Goal: Task Accomplishment & Management: Manage account settings

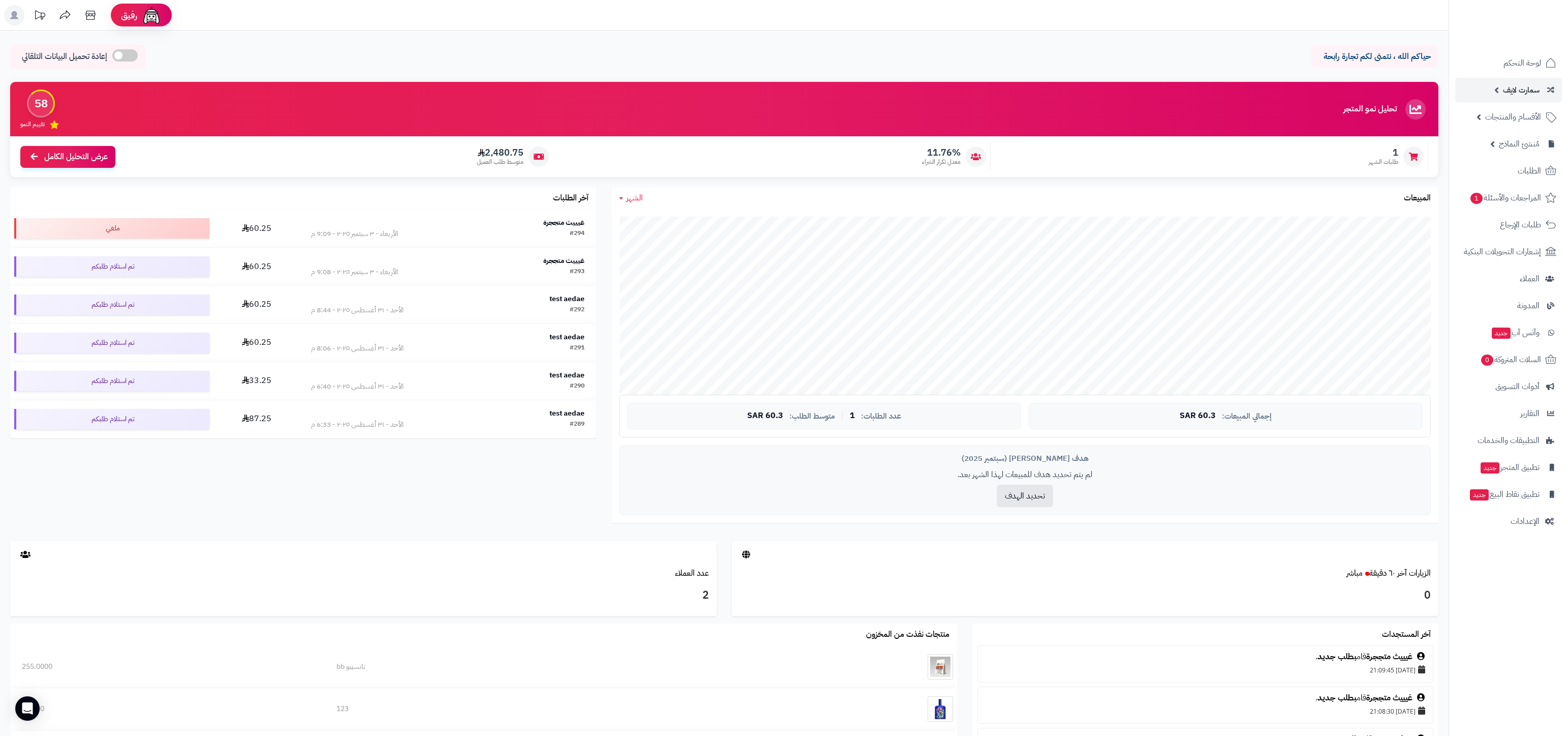
click at [1503, 101] on link "سمارت لايف" at bounding box center [1508, 90] width 107 height 24
click at [1504, 92] on span "سمارت لايف" at bounding box center [1520, 90] width 36 height 14
click at [1510, 129] on ul "لوحة التحكم سمارت لايف مزامنة أصناف المنتجات مزامنة البراندات المنتجات مزامنة ا…" at bounding box center [1508, 292] width 119 height 483
click at [1513, 151] on link "مُنشئ النماذج" at bounding box center [1508, 144] width 107 height 24
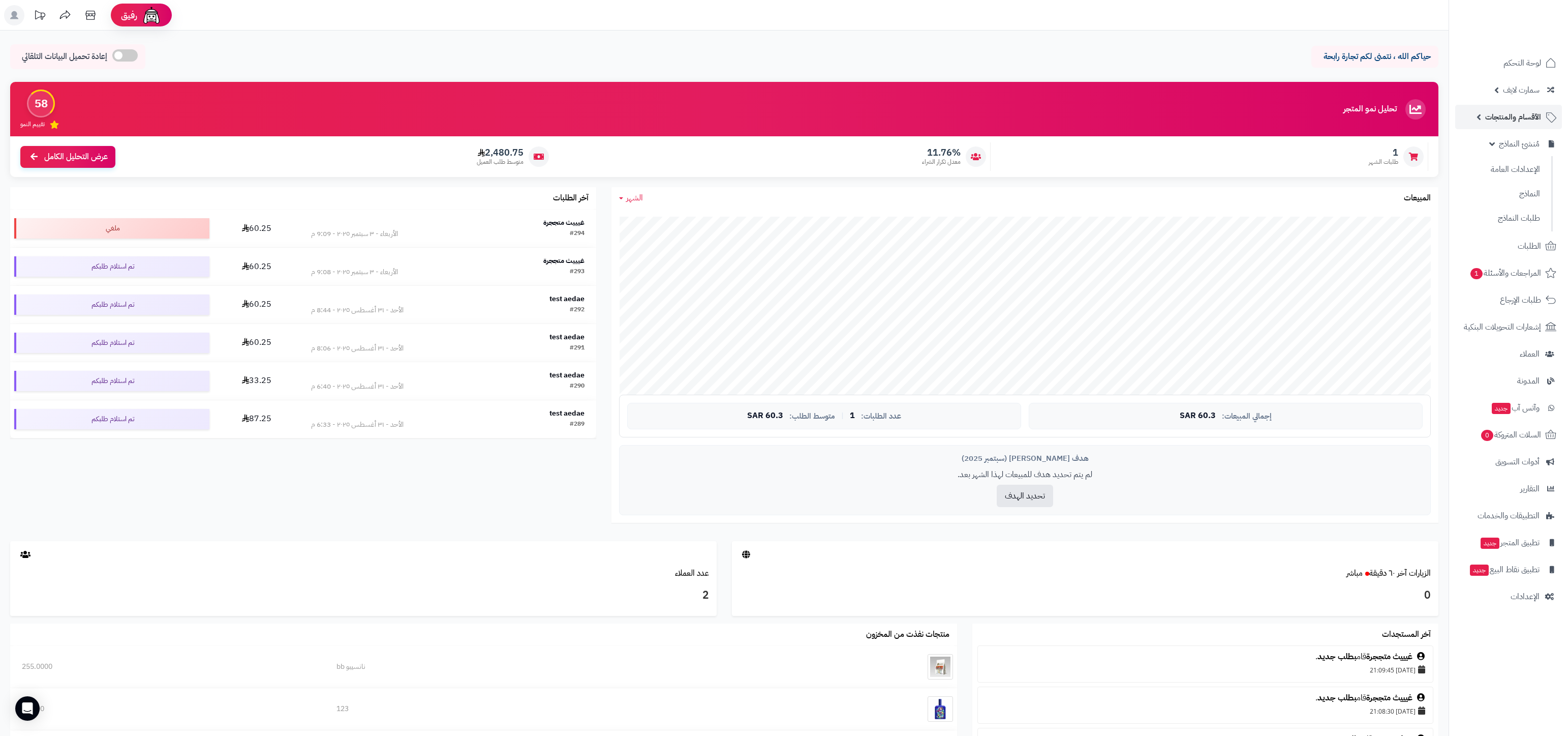
click at [1515, 127] on link "الأقسام والمنتجات" at bounding box center [1508, 117] width 107 height 24
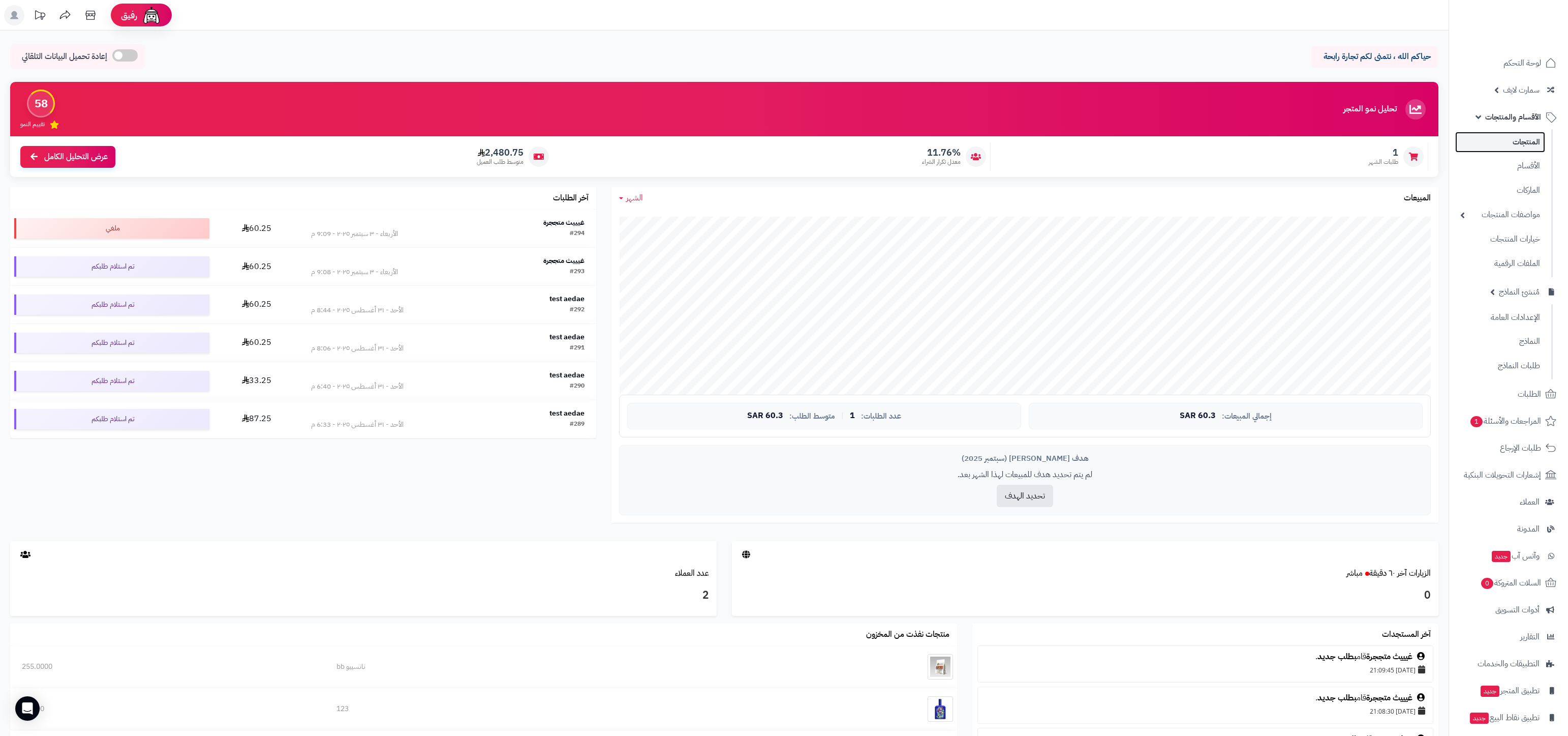
click at [1523, 137] on link "المنتجات" at bounding box center [1500, 142] width 90 height 21
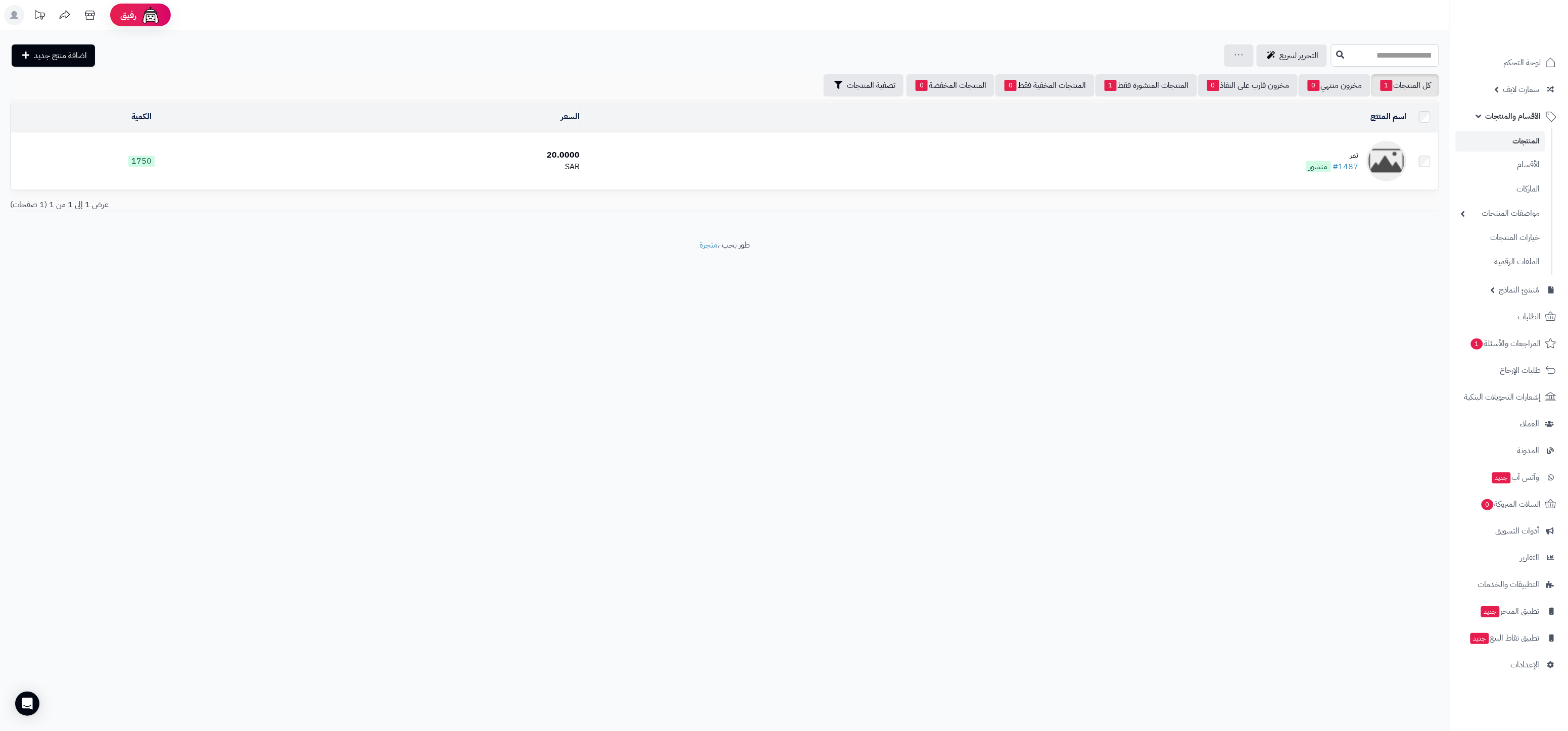
click at [1349, 153] on div "تمر" at bounding box center [1332, 155] width 52 height 11
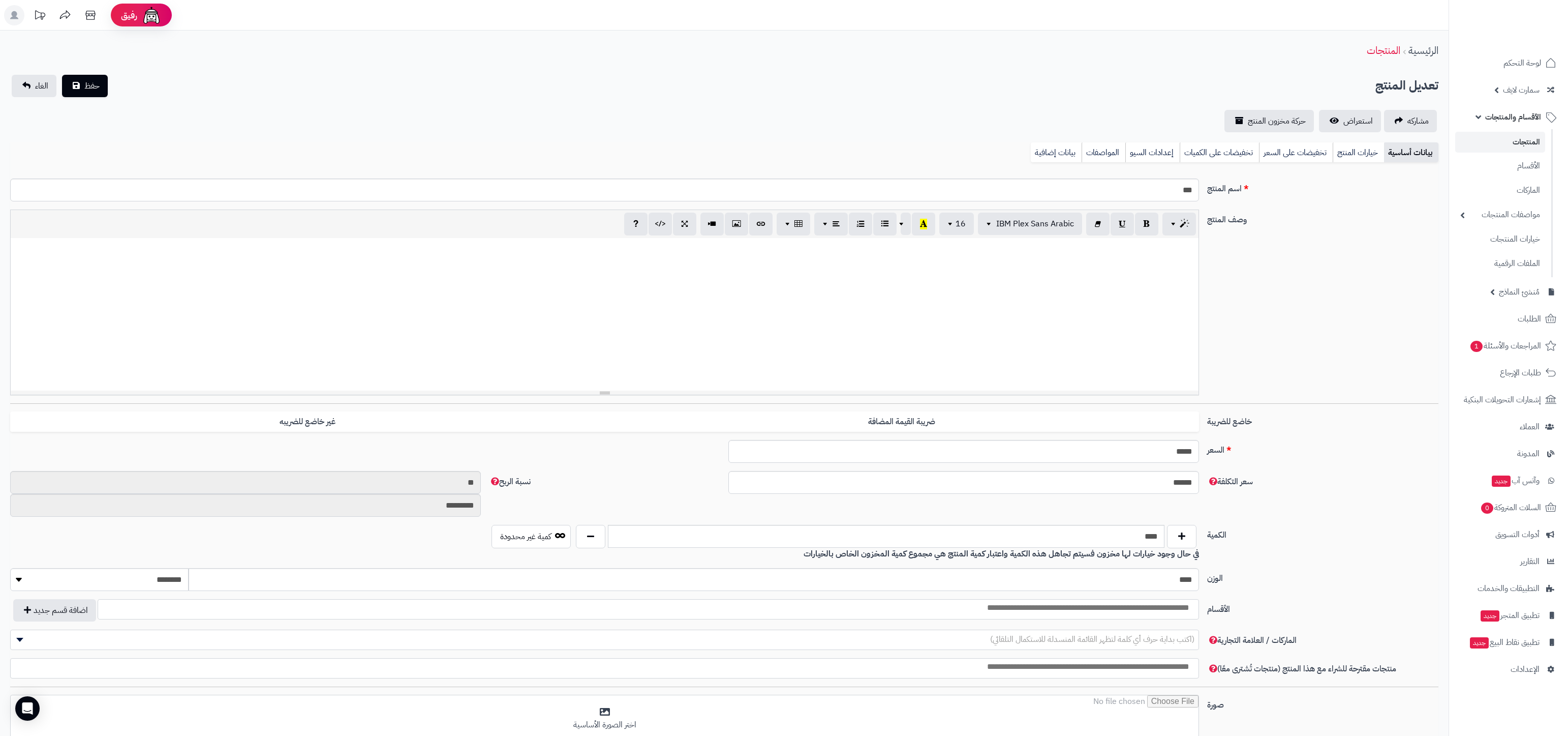
select select
click at [63, 93] on button "حفظ" at bounding box center [85, 85] width 45 height 22
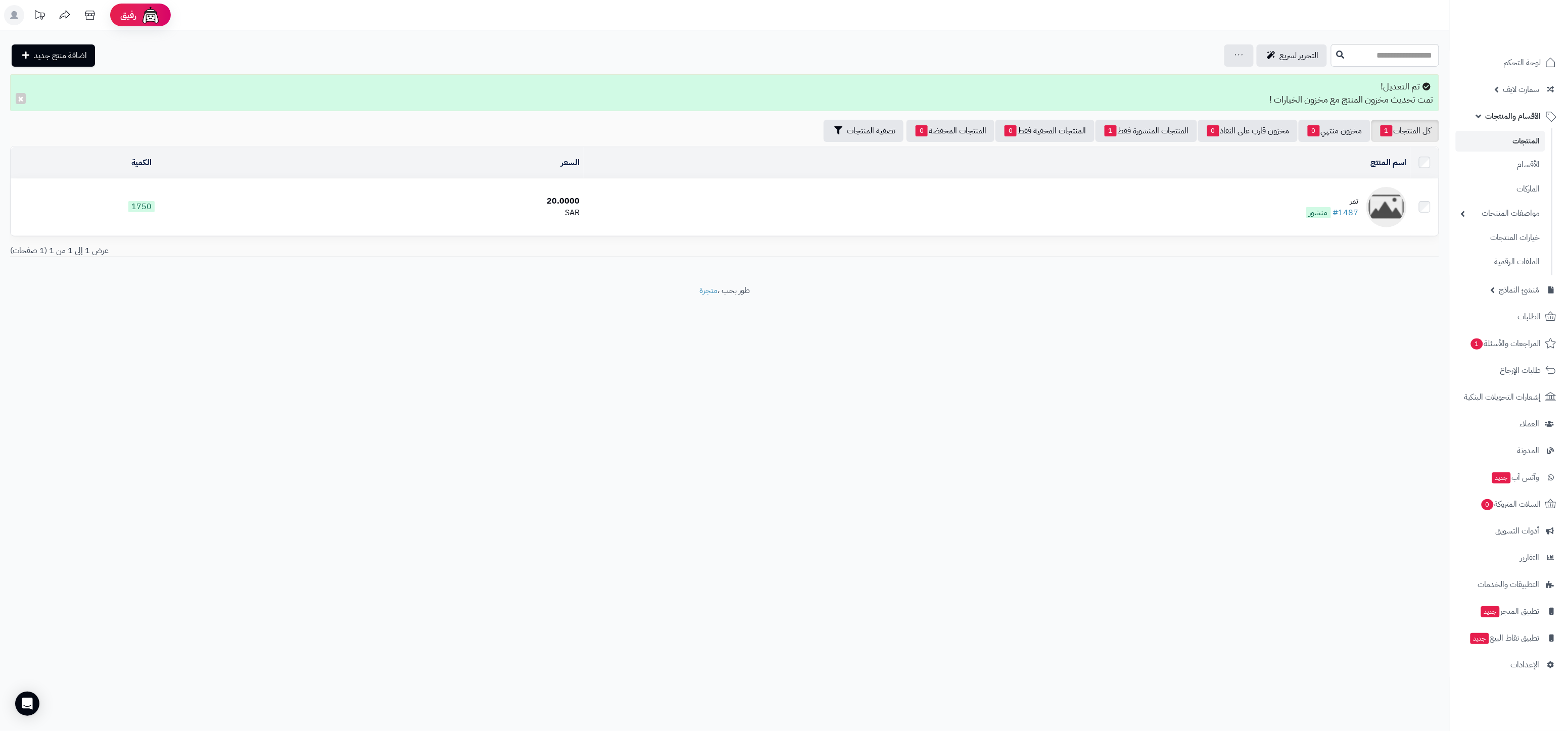
click at [1316, 196] on div "تمر" at bounding box center [1332, 201] width 52 height 11
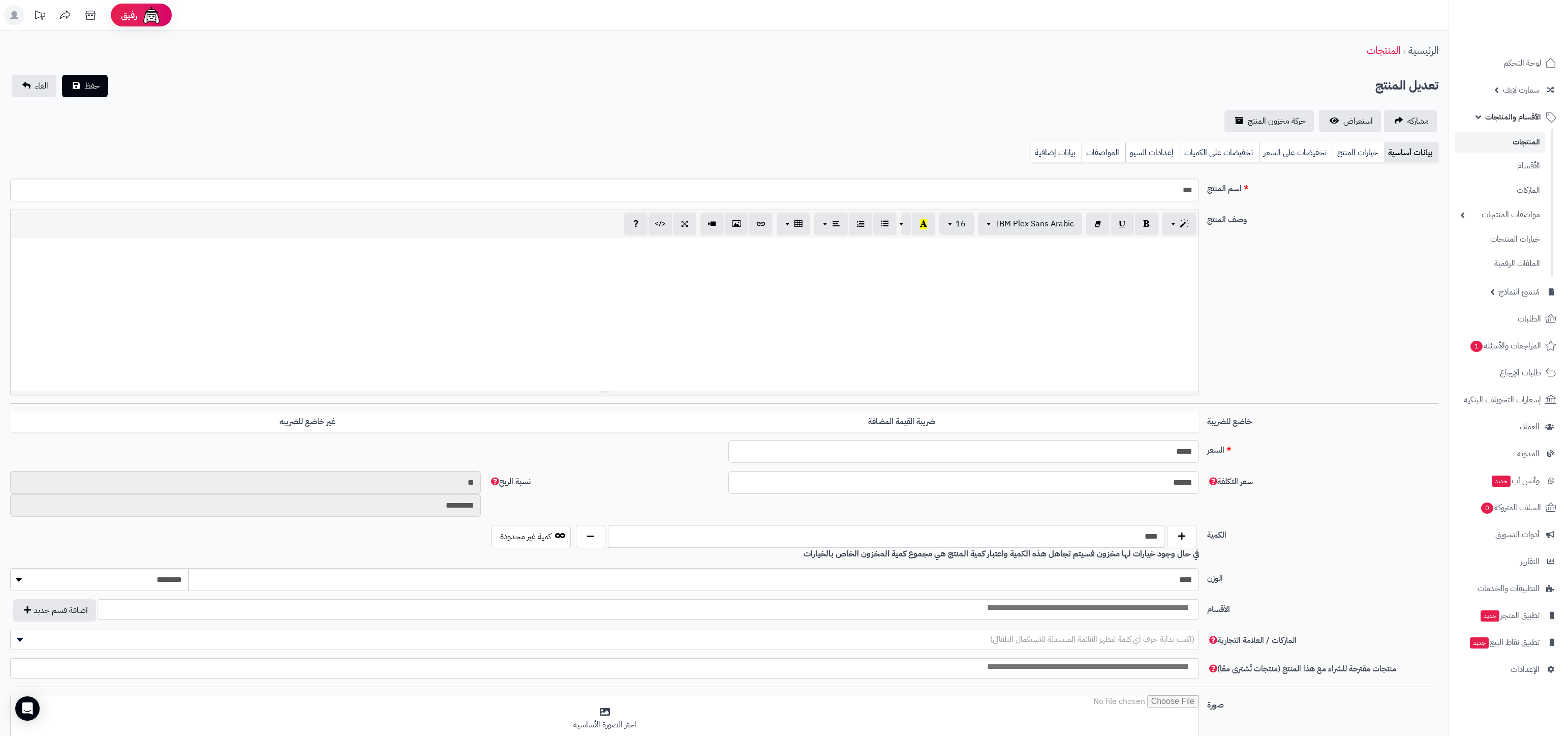
select select
click at [89, 89] on span "حفظ" at bounding box center [92, 85] width 15 height 12
select select
click at [95, 87] on span "حفظ" at bounding box center [92, 85] width 15 height 12
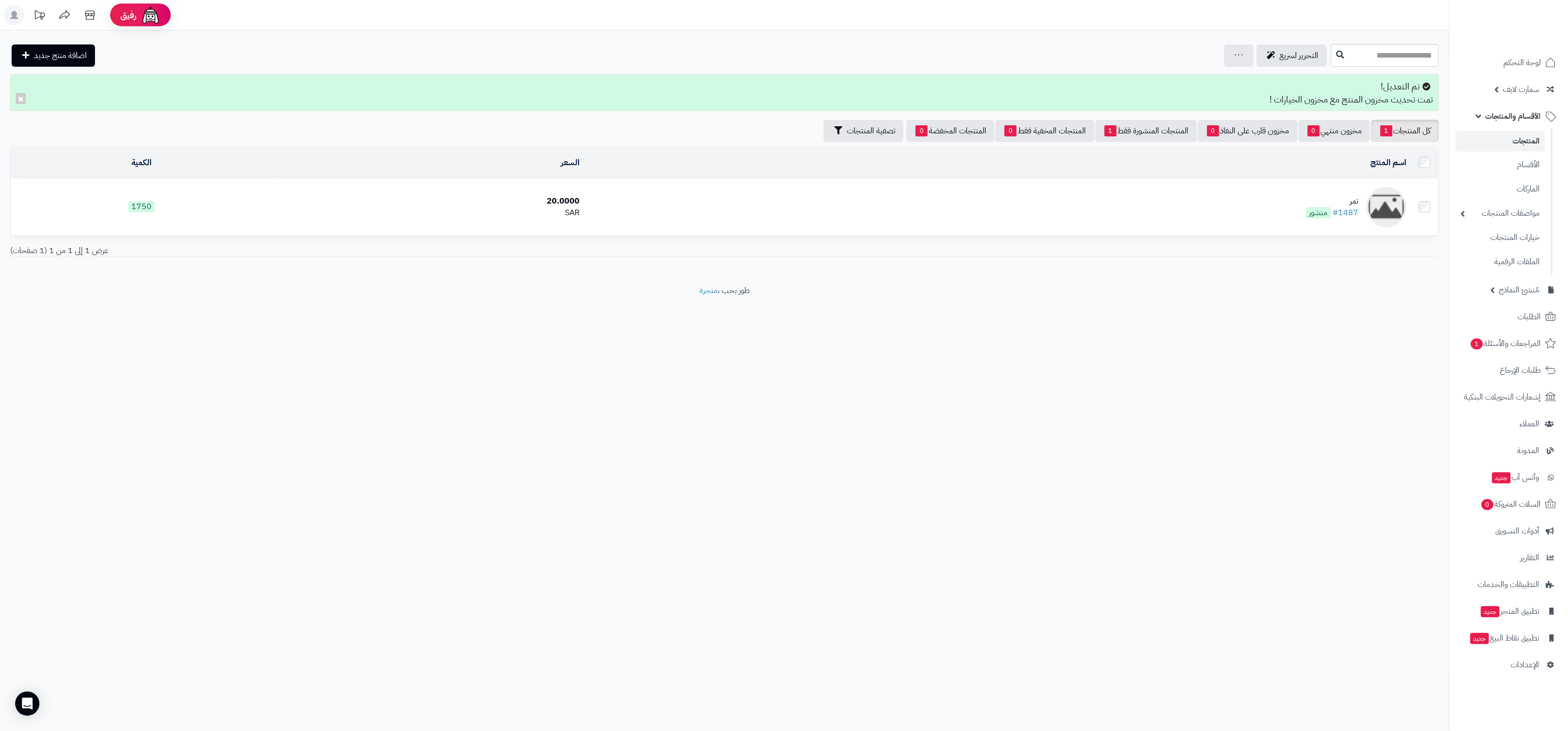
click at [1312, 194] on td "تمر #1487 منشور" at bounding box center [997, 207] width 827 height 57
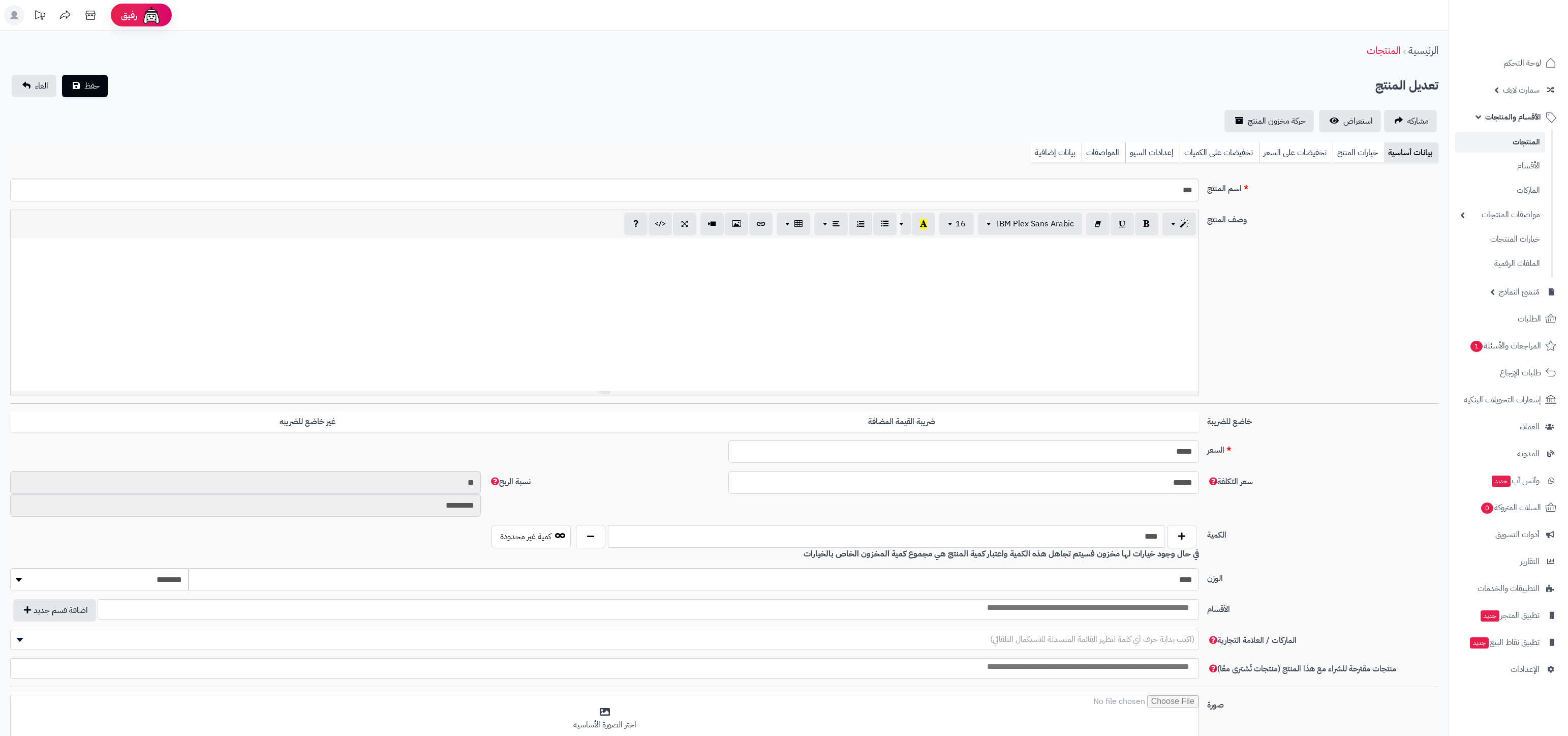
select select
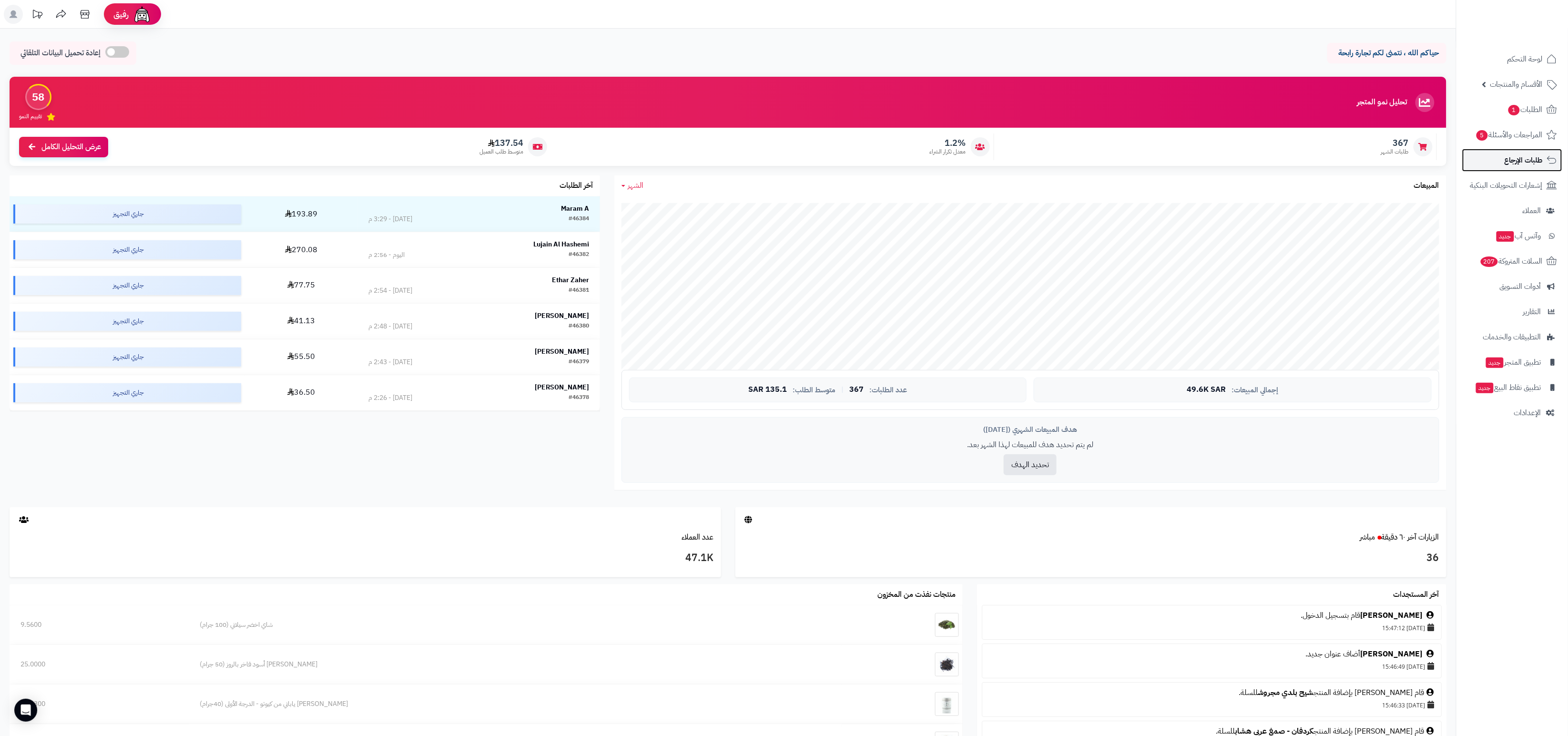
click at [1523, 168] on link "طلبات الإرجاع" at bounding box center [1513, 160] width 100 height 23
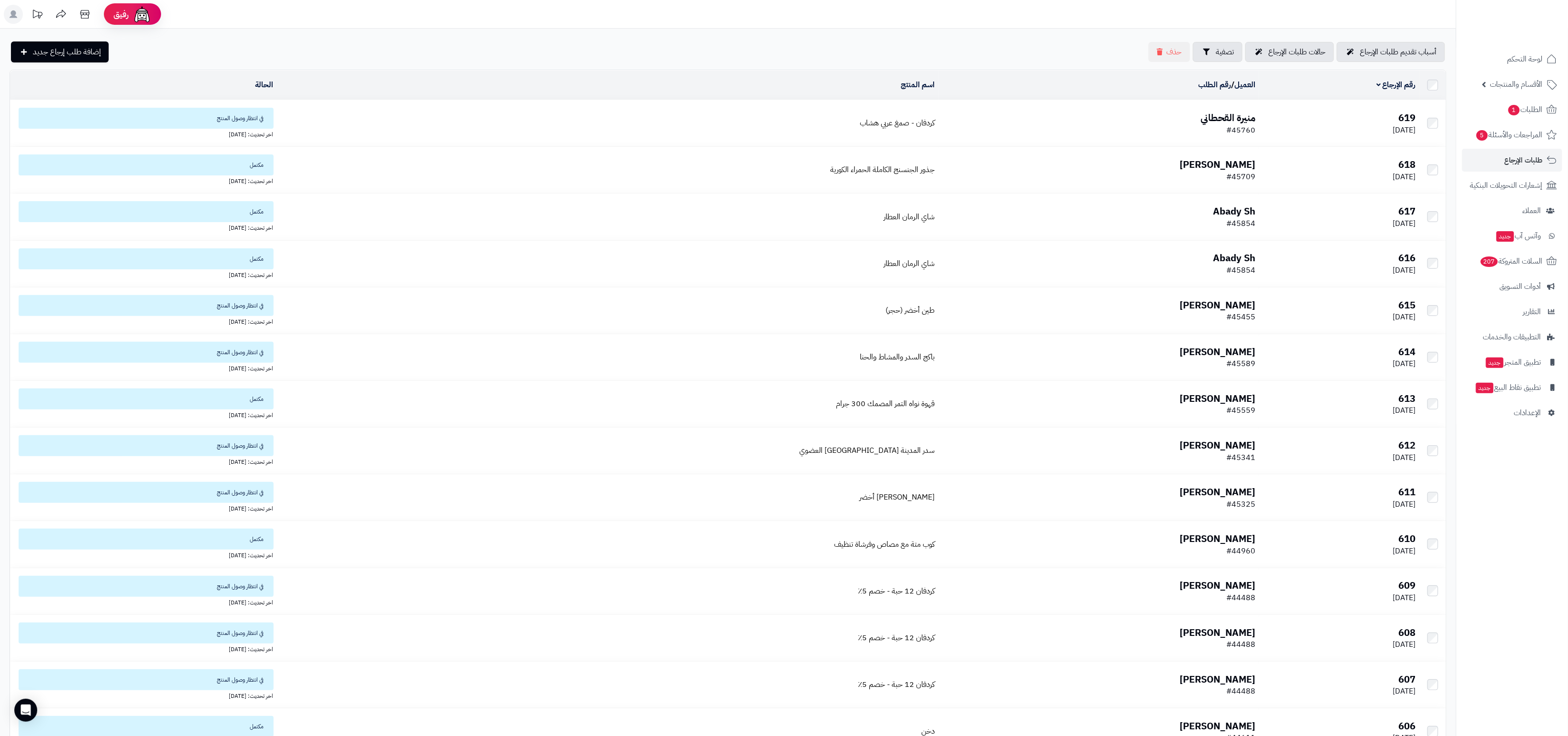
click at [1217, 112] on b "منيرة القحطاني" at bounding box center [1228, 117] width 55 height 14
click at [1515, 72] on ul "لوحة التحكم الأقسام والمنتجات المنتجات الأقسام الماركات مواصفات المنتجات مواصفا…" at bounding box center [1512, 235] width 111 height 377
click at [1513, 97] on ul "لوحة التحكم الأقسام والمنتجات المنتجات الأقسام الماركات مواصفات المنتجات مواصفا…" at bounding box center [1512, 235] width 111 height 377
click at [1519, 89] on span "الأقسام والمنتجات" at bounding box center [1517, 85] width 53 height 13
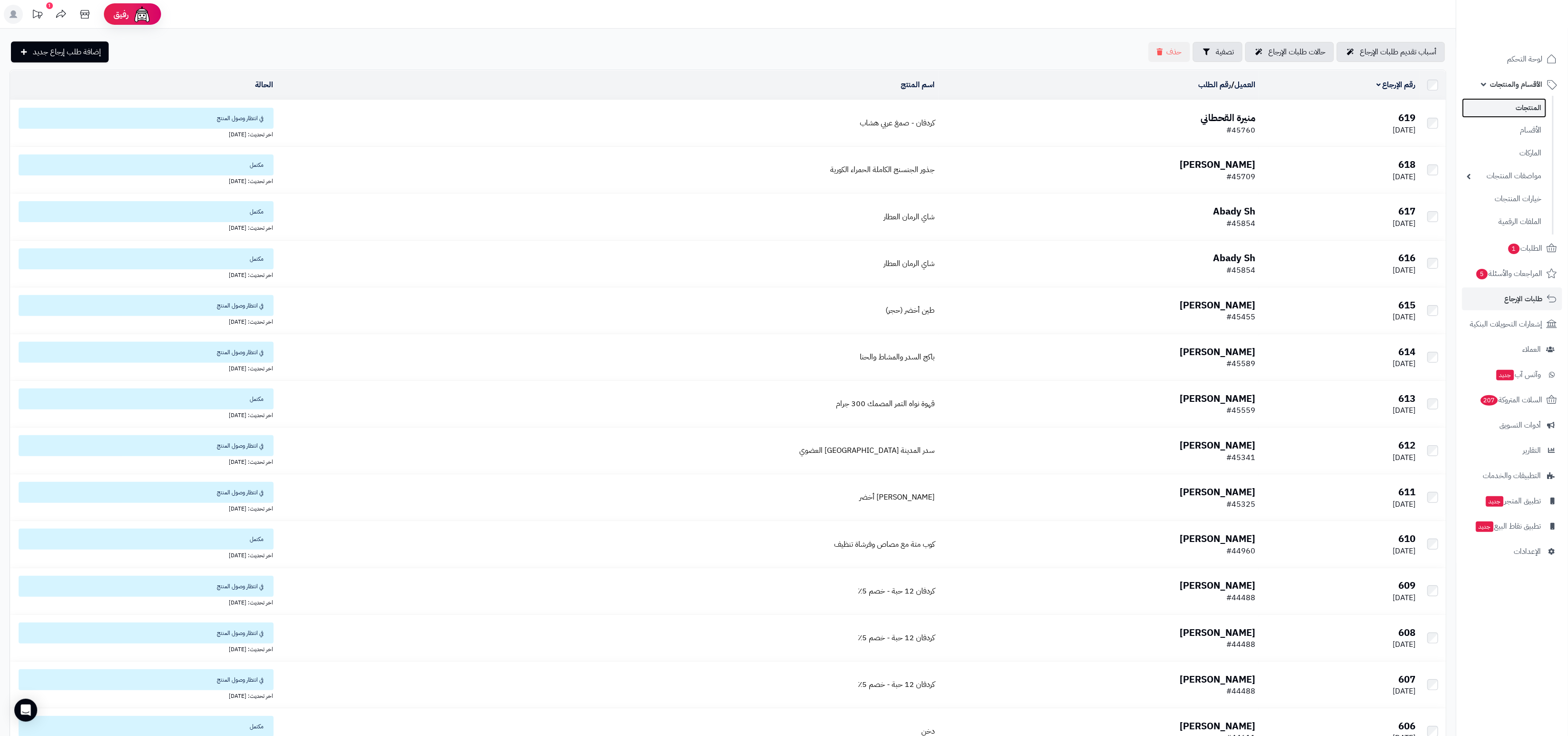
click at [1515, 106] on link "المنتجات" at bounding box center [1505, 107] width 85 height 19
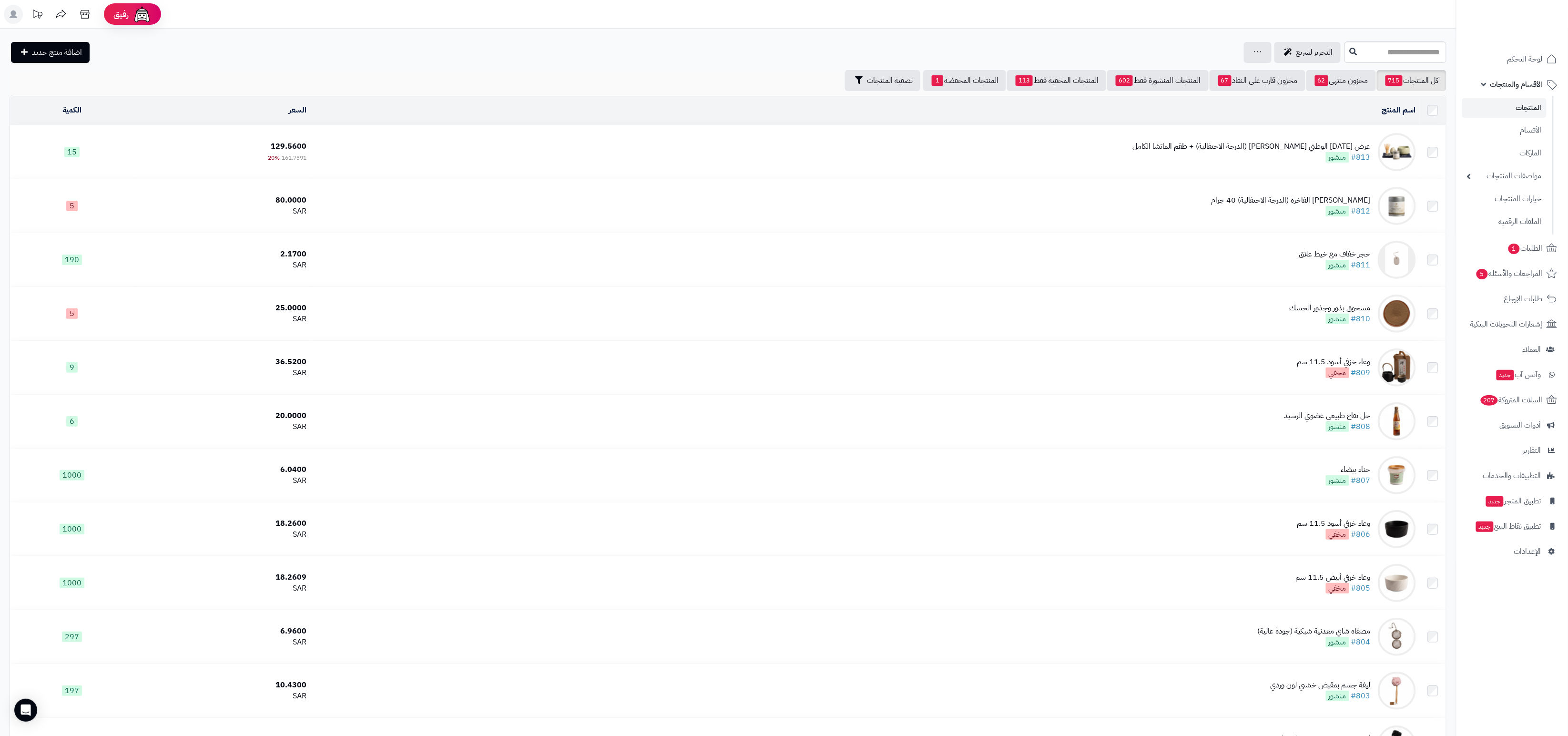
click at [1309, 148] on div "عرض [DATE] الوطني [PERSON_NAME] (الدرجة الاحتفالية) + طقم الماتشا الكامل" at bounding box center [1252, 147] width 238 height 11
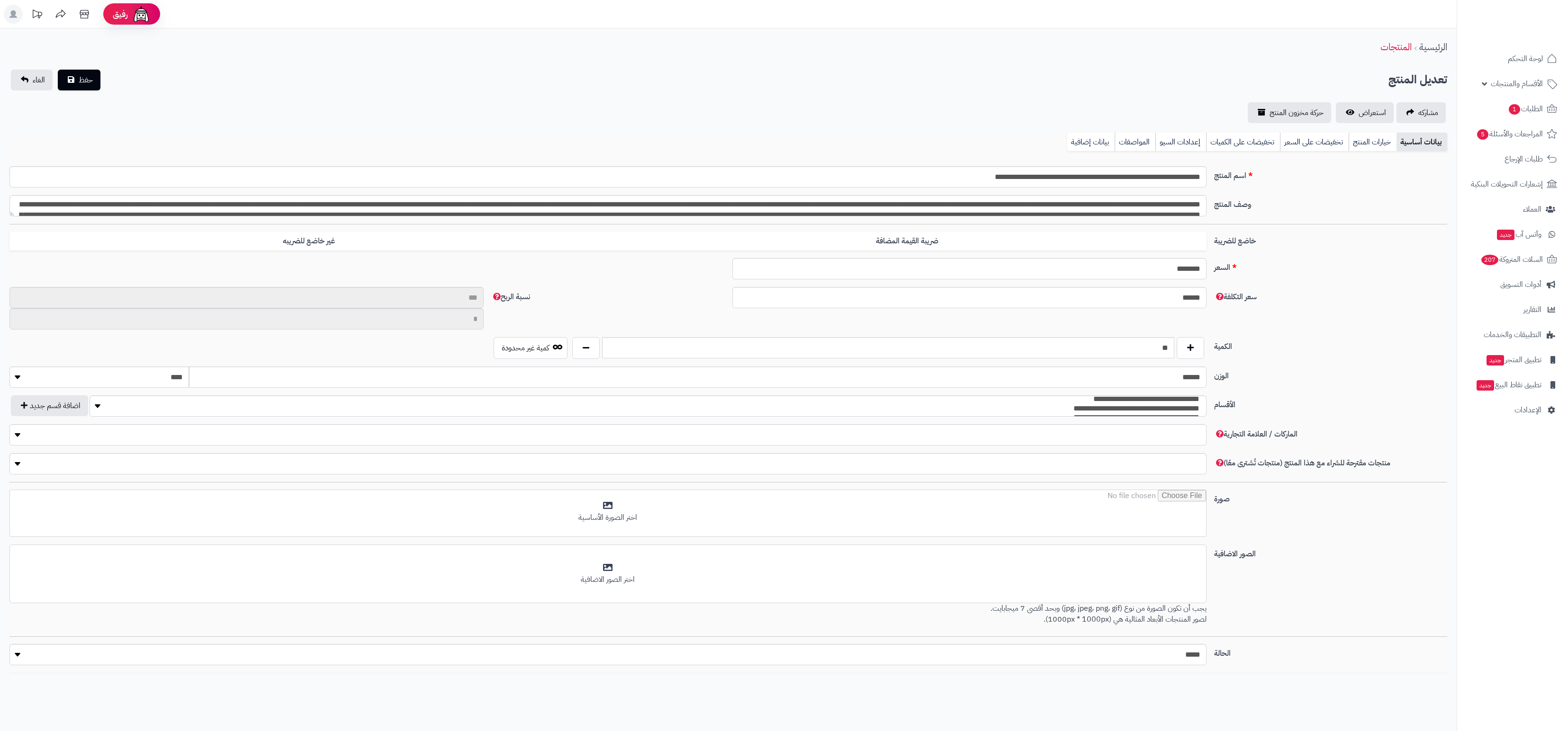
type input "**"
type input "**********"
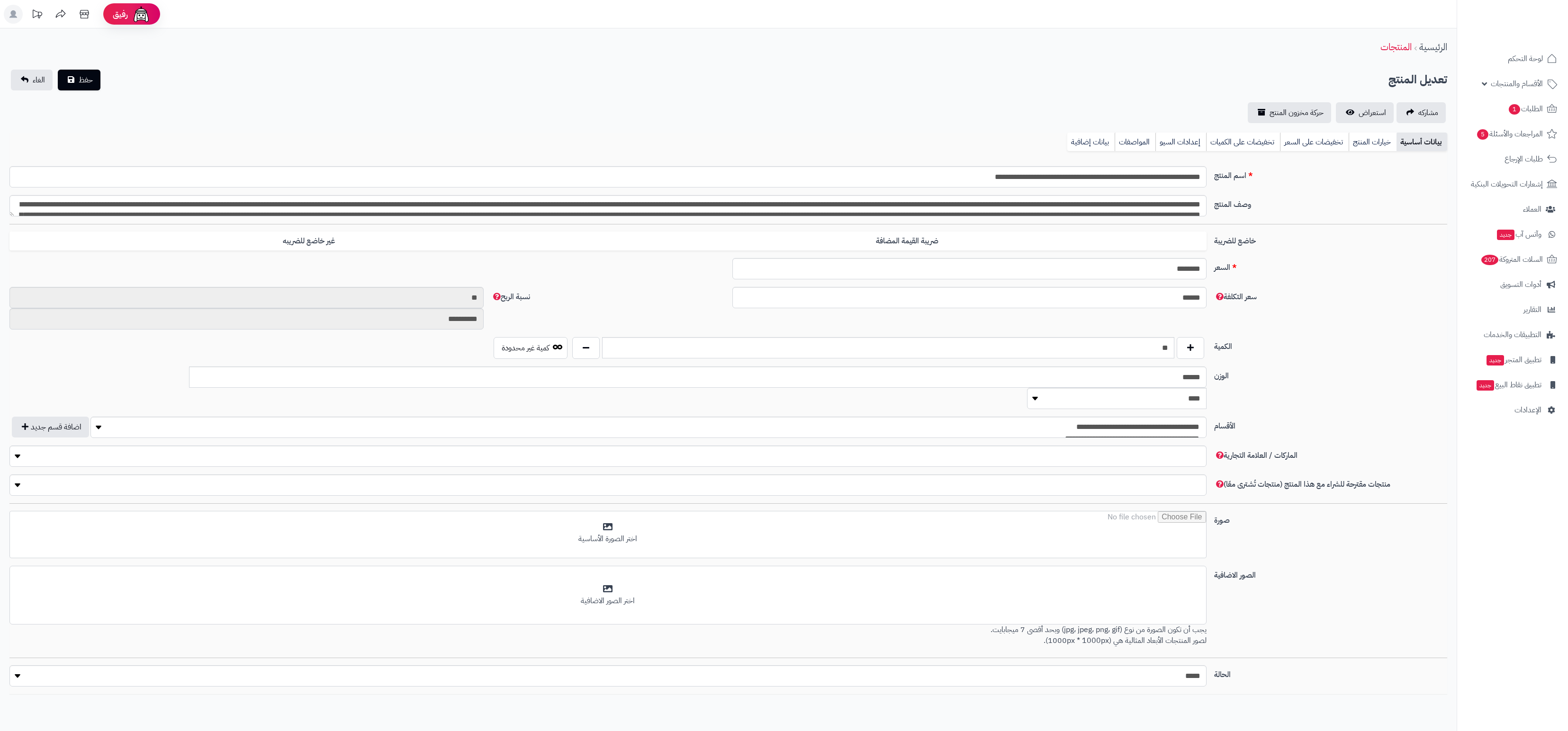
type input "******"
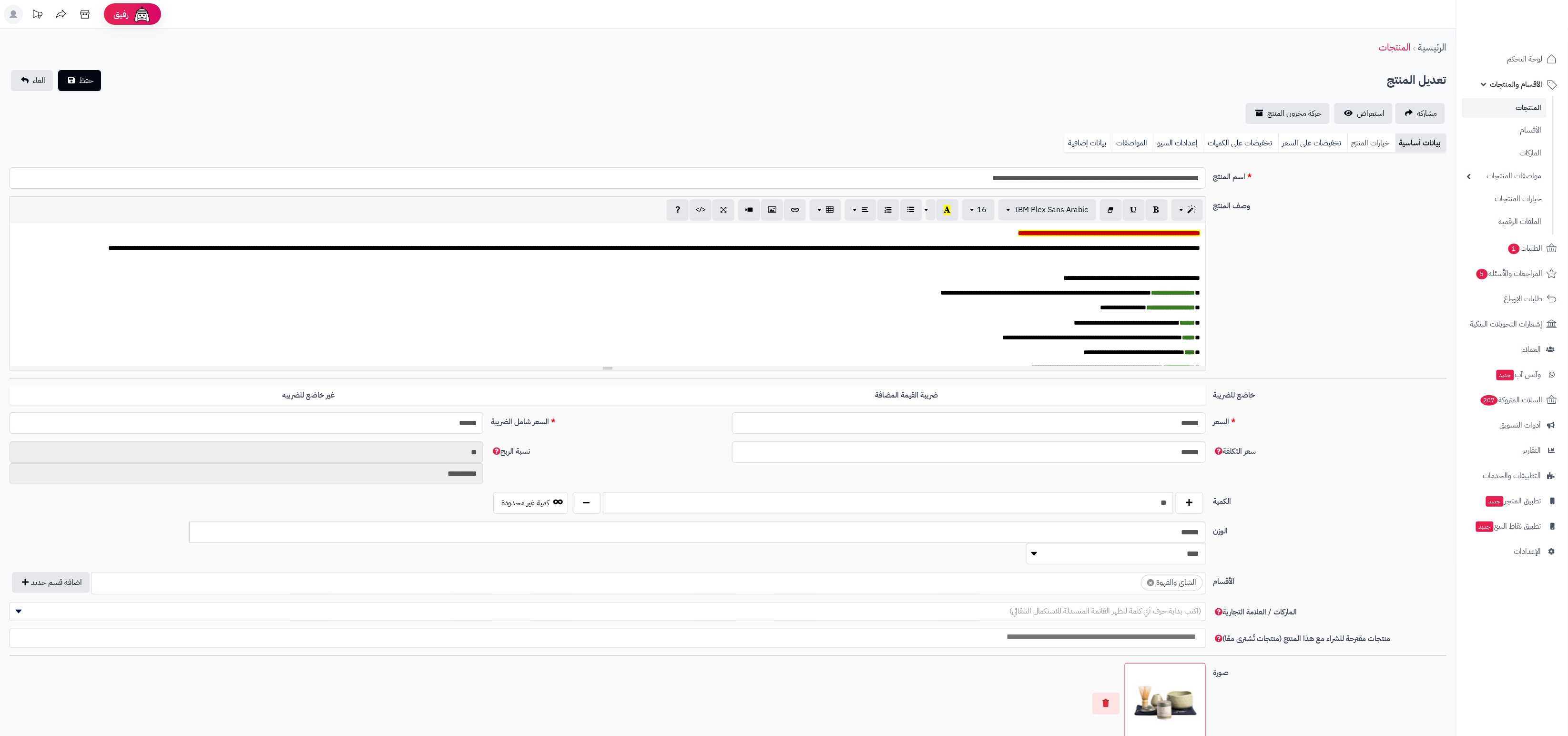
scroll to position [186, 0]
click at [1380, 108] on span "استعراض" at bounding box center [1371, 113] width 27 height 11
click at [1317, 313] on div "**********" at bounding box center [728, 287] width 1445 height 181
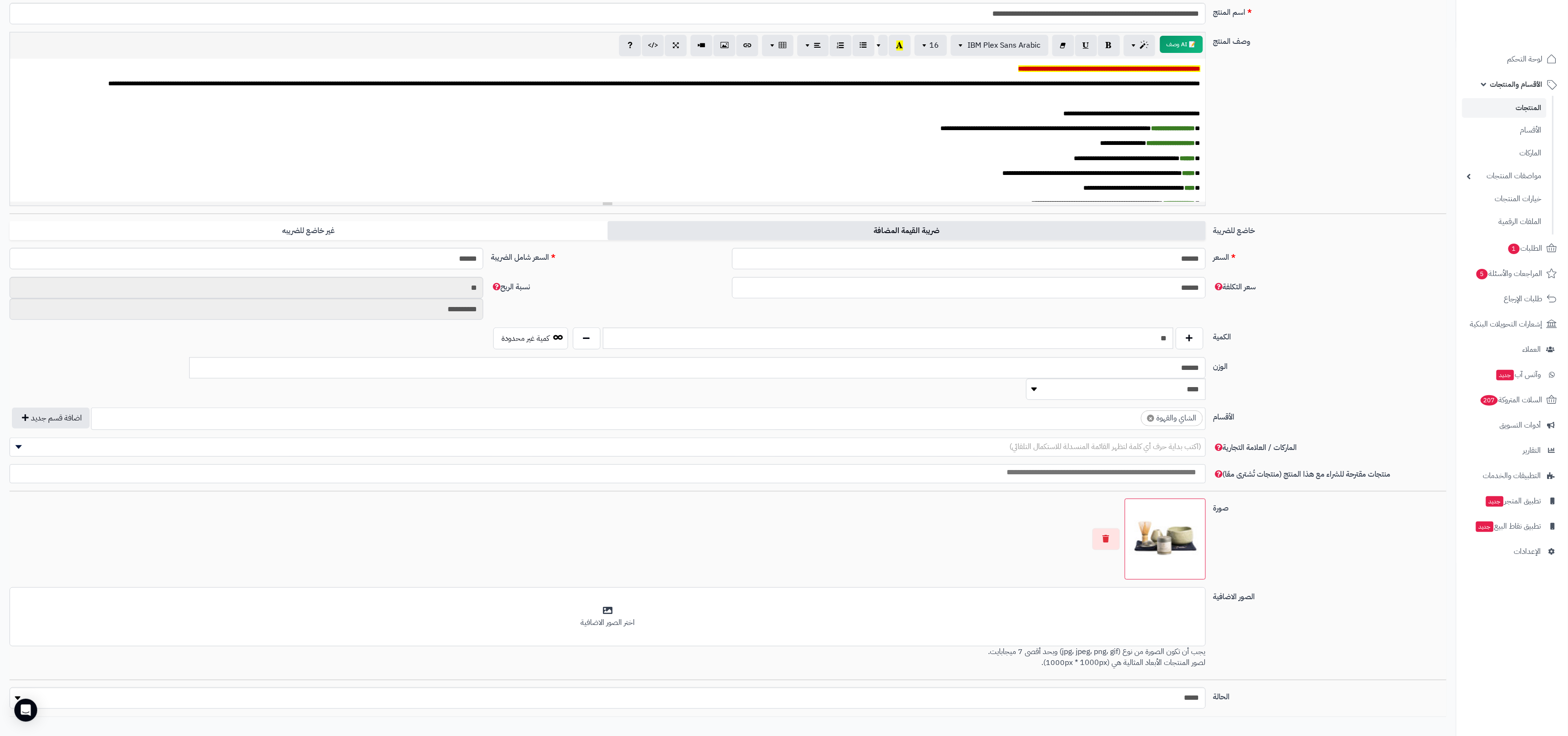
scroll to position [60, 0]
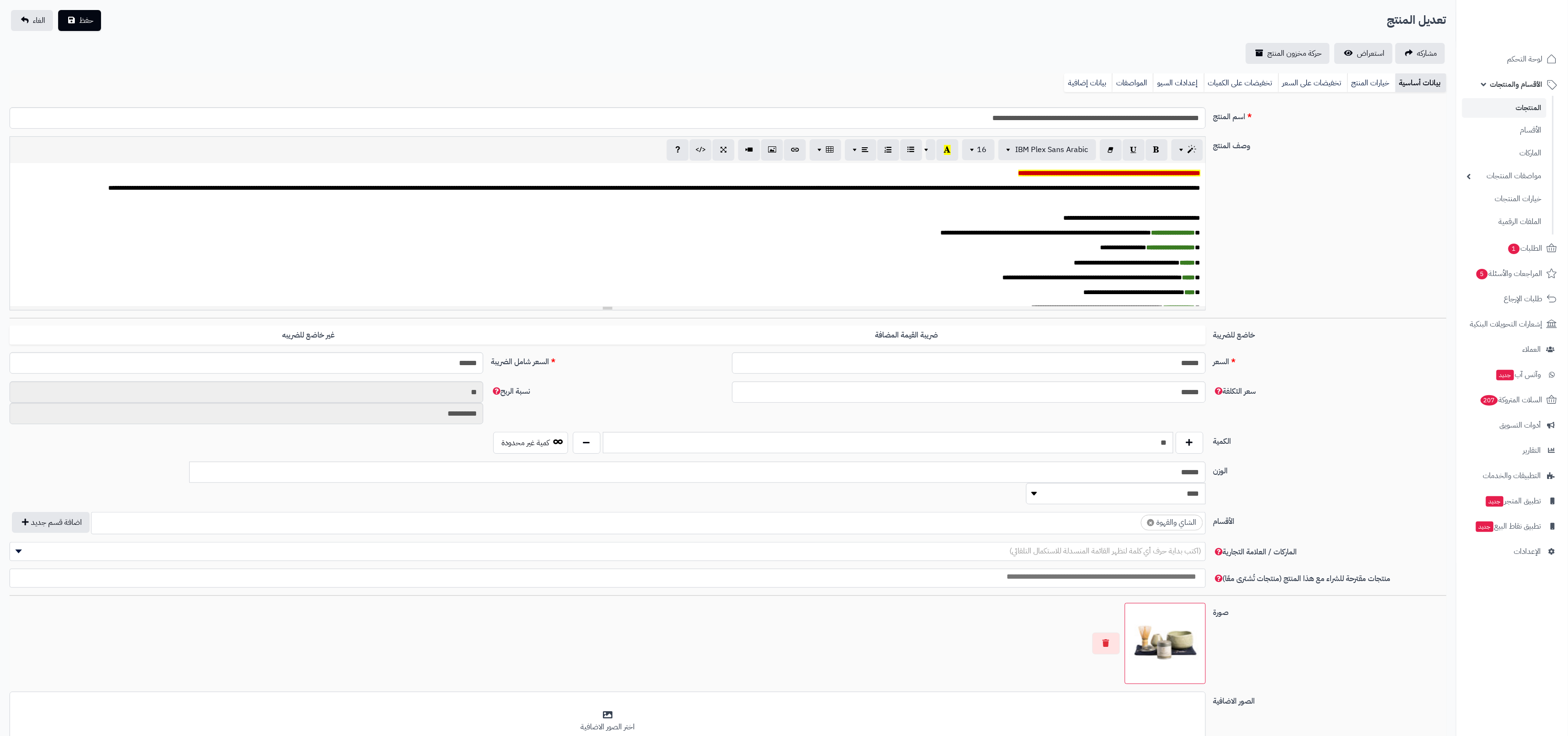
scroll to position [186, 0]
click at [1513, 103] on link "المنتجات" at bounding box center [1505, 107] width 85 height 19
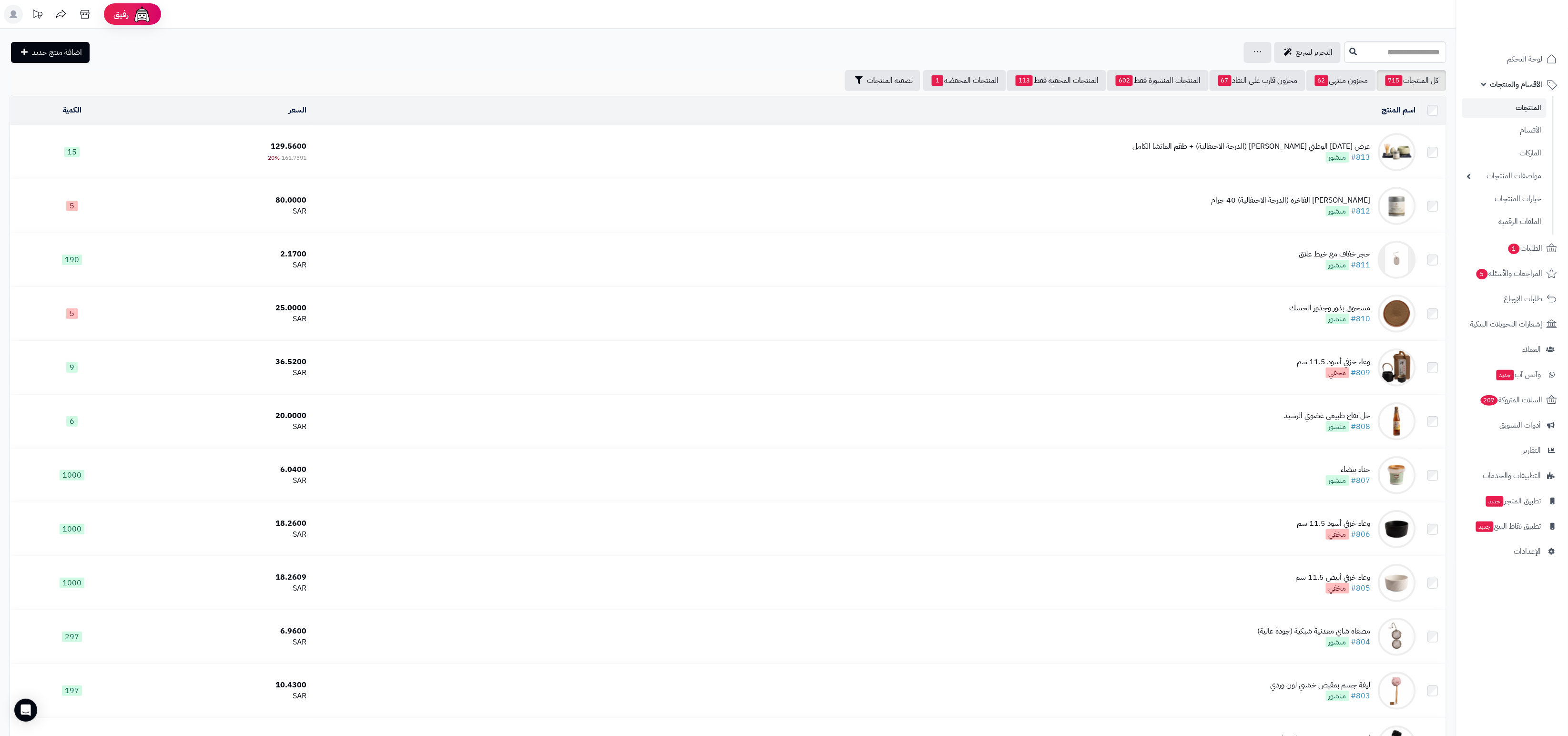
click at [1283, 134] on td "عرض [DATE] الوطني [PERSON_NAME] (الدرجة الاحتفالية) + طقم الماتشا الكامل #813 م…" at bounding box center [865, 152] width 1110 height 53
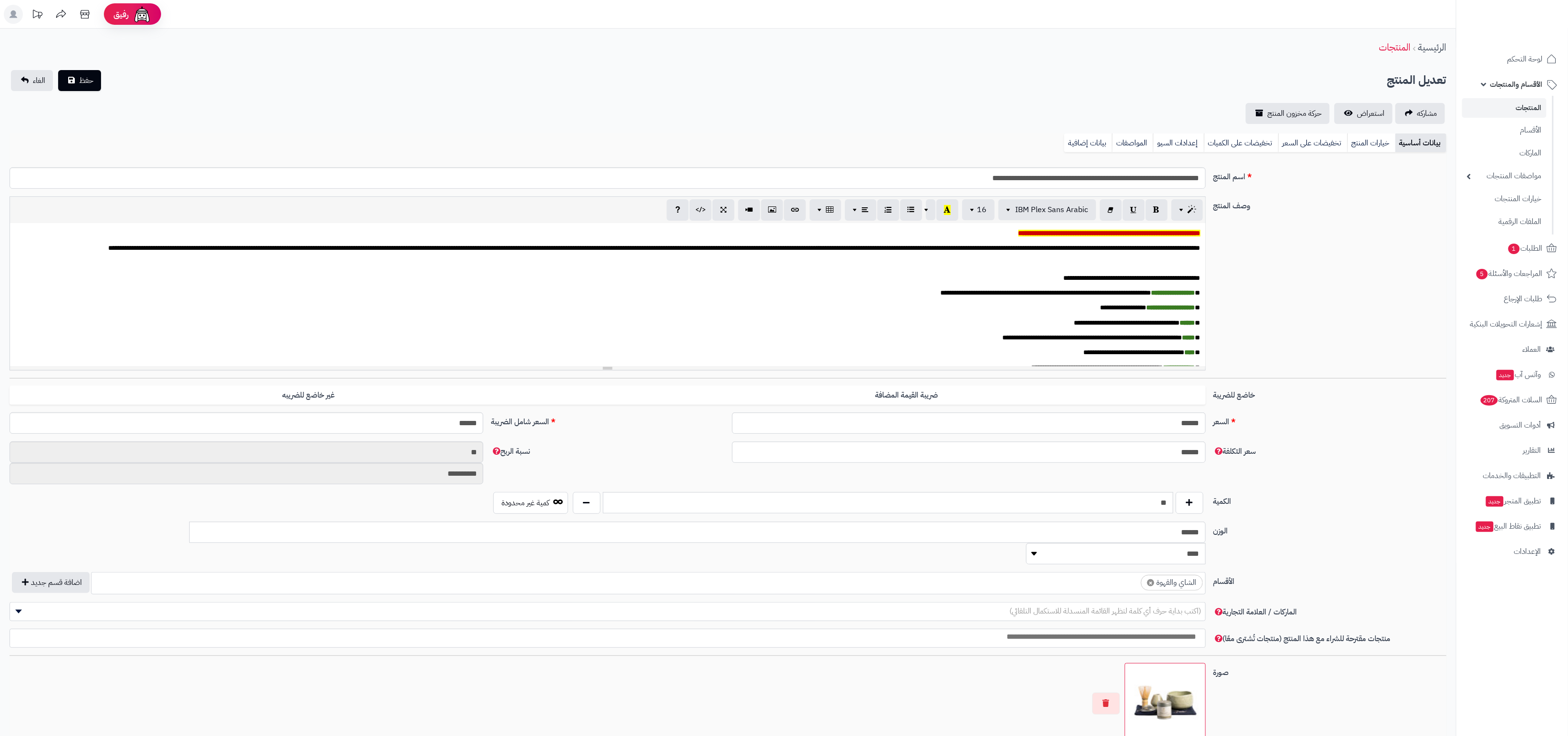
scroll to position [186, 0]
click at [1498, 137] on link "الأقسام" at bounding box center [1505, 129] width 85 height 19
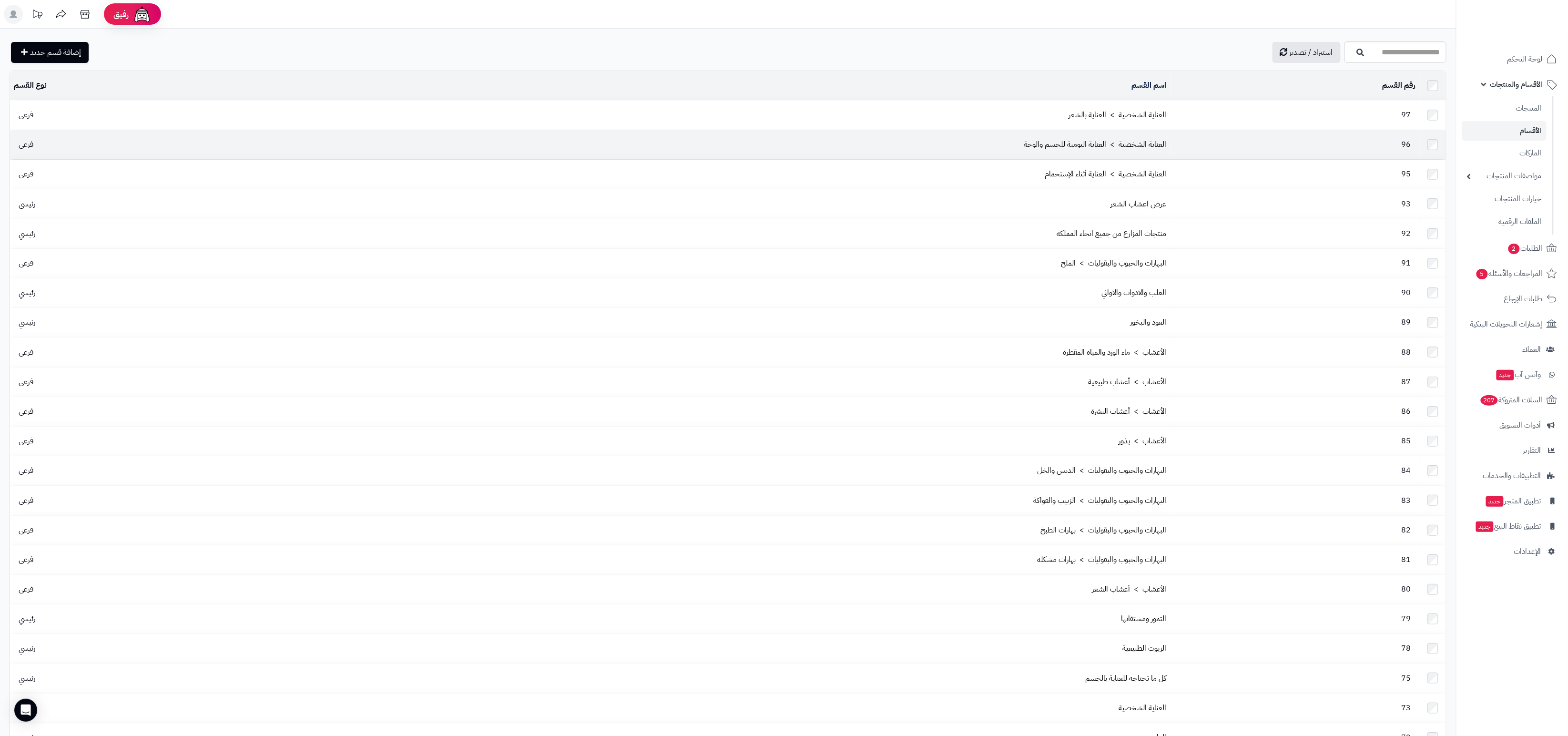
click at [1140, 130] on td "العناية الشخصية > العناية اليومية للجسم والوجة" at bounding box center [713, 145] width 914 height 29
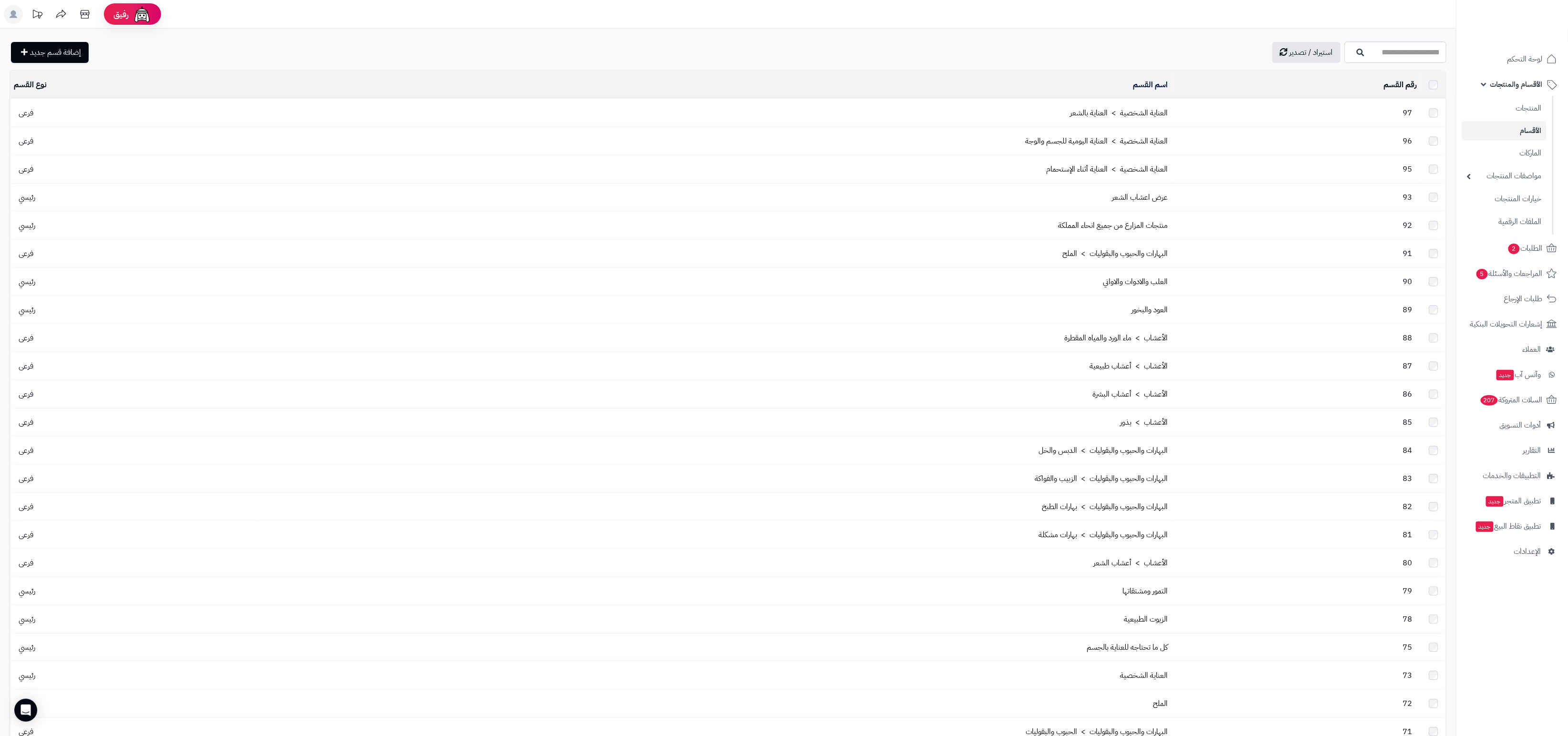
click at [1519, 68] on link "لوحة التحكم" at bounding box center [1513, 59] width 100 height 23
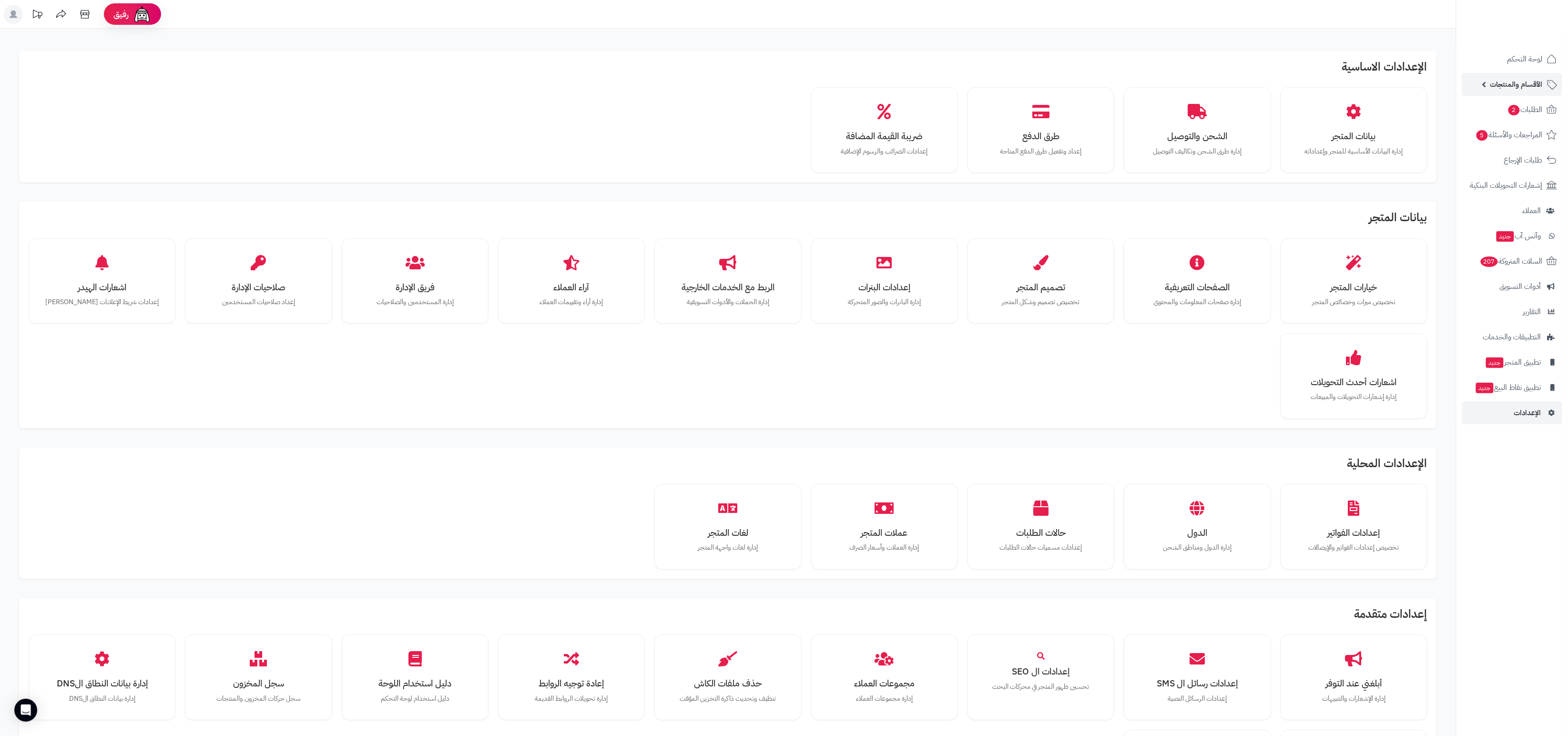
click at [1509, 89] on span "الأقسام والمنتجات" at bounding box center [1517, 85] width 53 height 13
click at [1513, 115] on link "المنتجات" at bounding box center [1505, 107] width 85 height 19
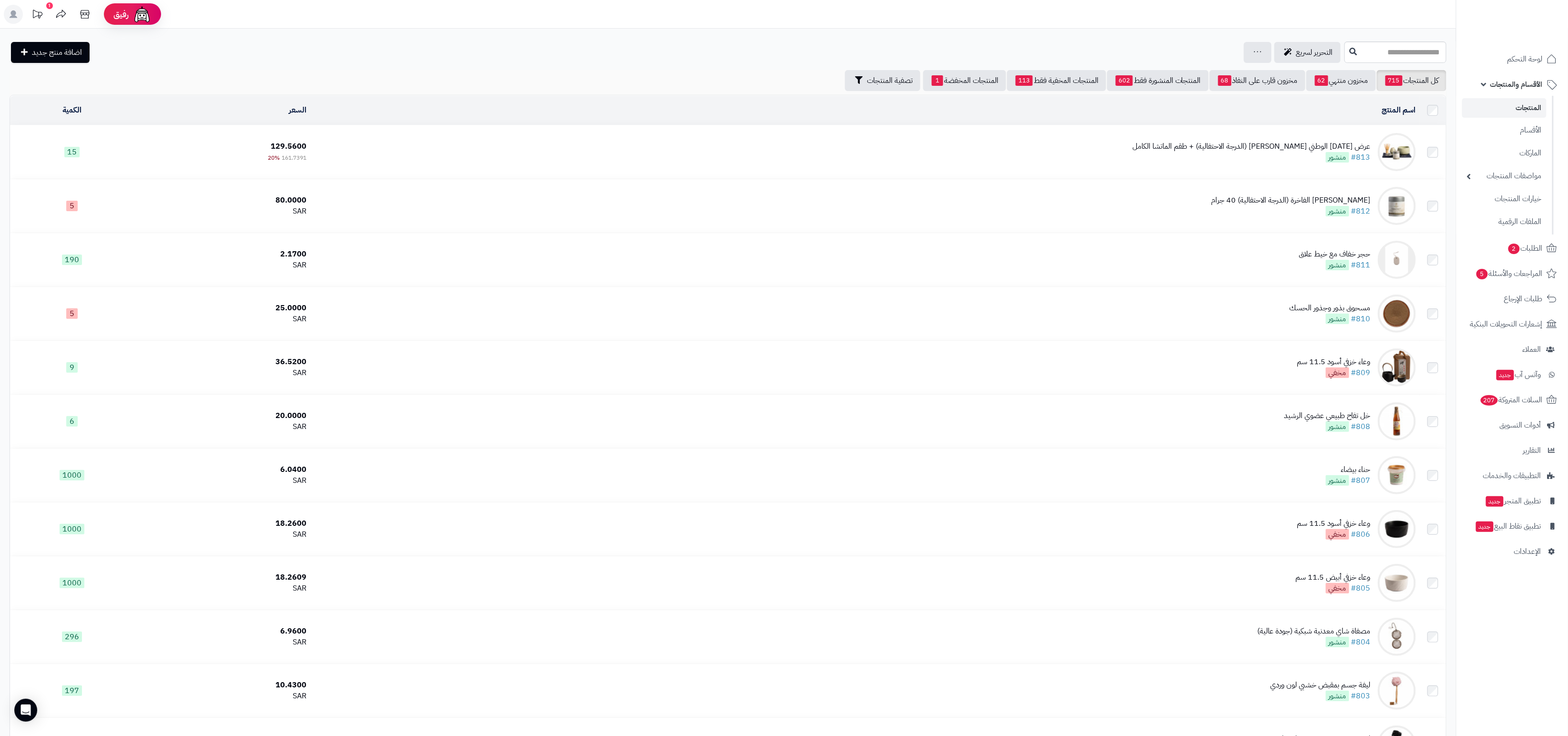
click at [1181, 153] on div "عرض اليوم الوطني ماتشا هوتاروبي (الدرجة الاحتفالية) + طقم الماتشا الكامل #813 م…" at bounding box center [1252, 152] width 238 height 22
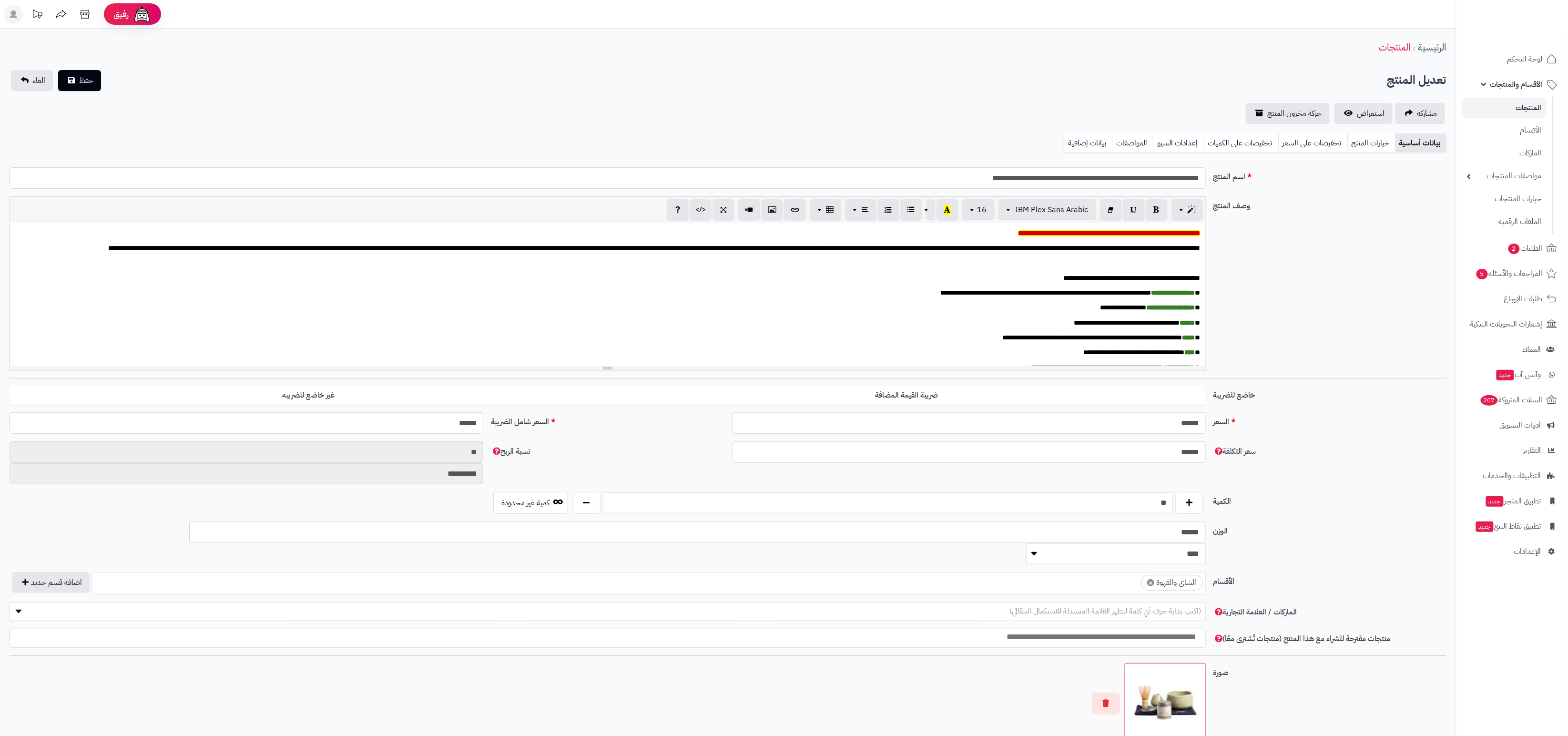
scroll to position [186, 0]
click at [1520, 59] on span "لوحة التحكم" at bounding box center [1525, 59] width 35 height 13
